Goal: Entertainment & Leisure: Consume media (video, audio)

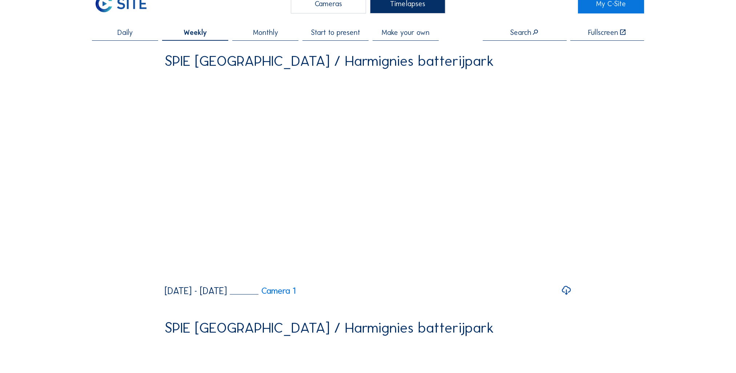
scroll to position [36, 0]
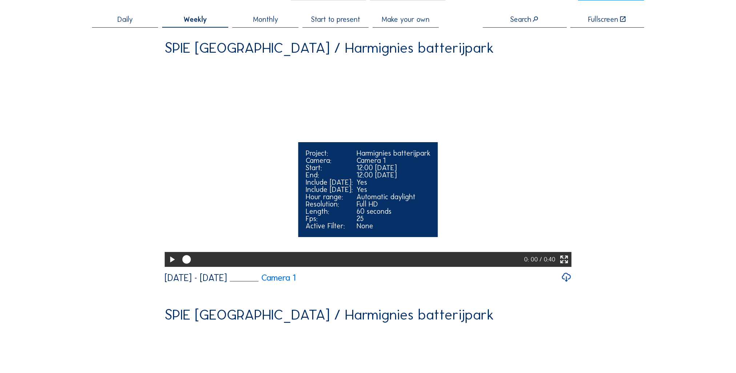
click at [170, 266] on icon at bounding box center [172, 259] width 10 height 12
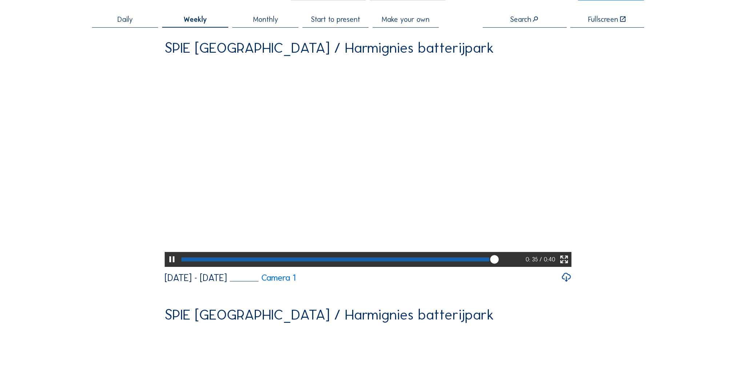
scroll to position [327, 0]
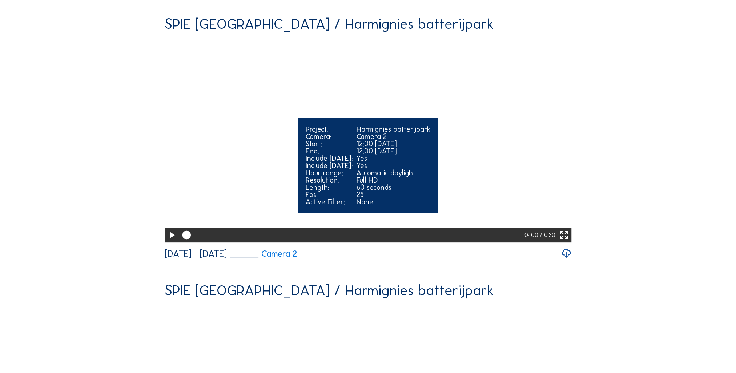
click at [172, 241] on icon at bounding box center [172, 235] width 10 height 12
